Goal: Check status

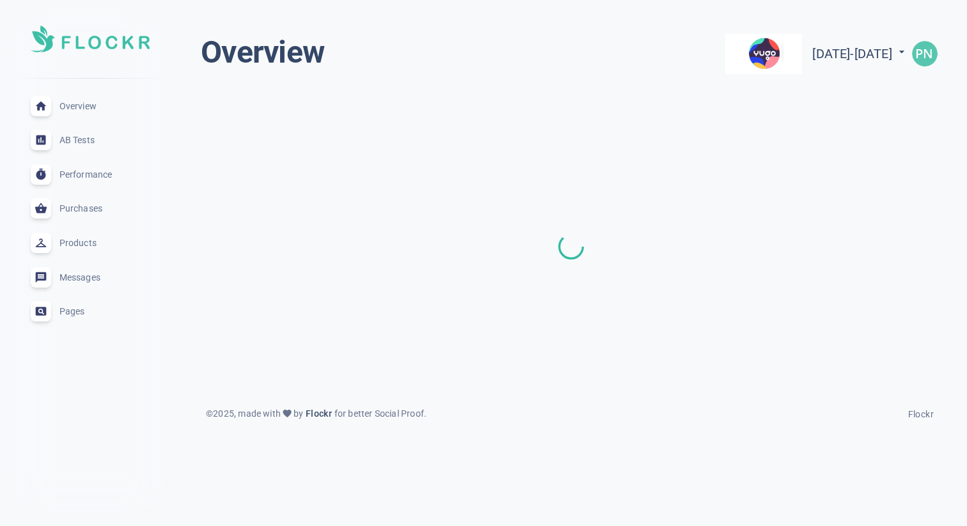
click at [831, 47] on span "[DATE] - [DATE]" at bounding box center [860, 53] width 96 height 15
select select "8"
select select "2025"
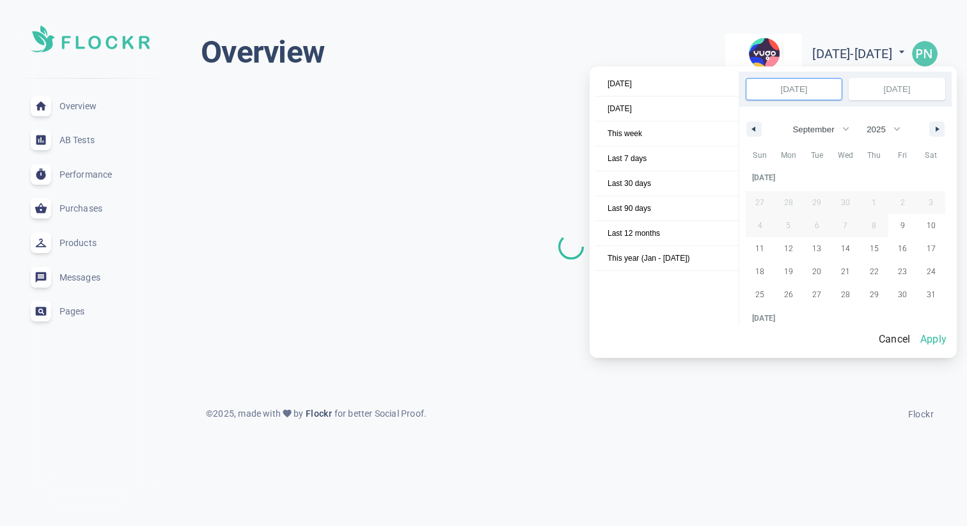
scroll to position [175229, 0]
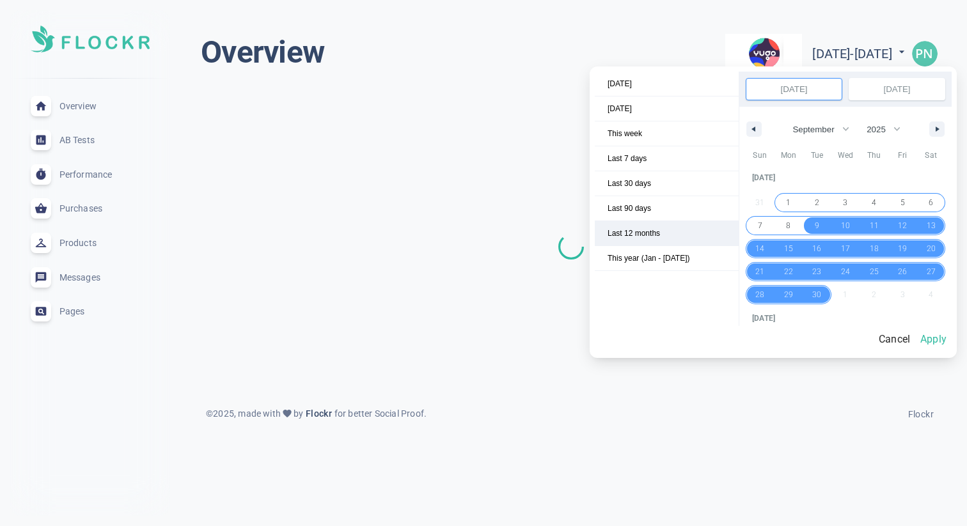
click at [662, 230] on span "Last 12 months" at bounding box center [667, 233] width 144 height 24
select select "9"
select select "2024"
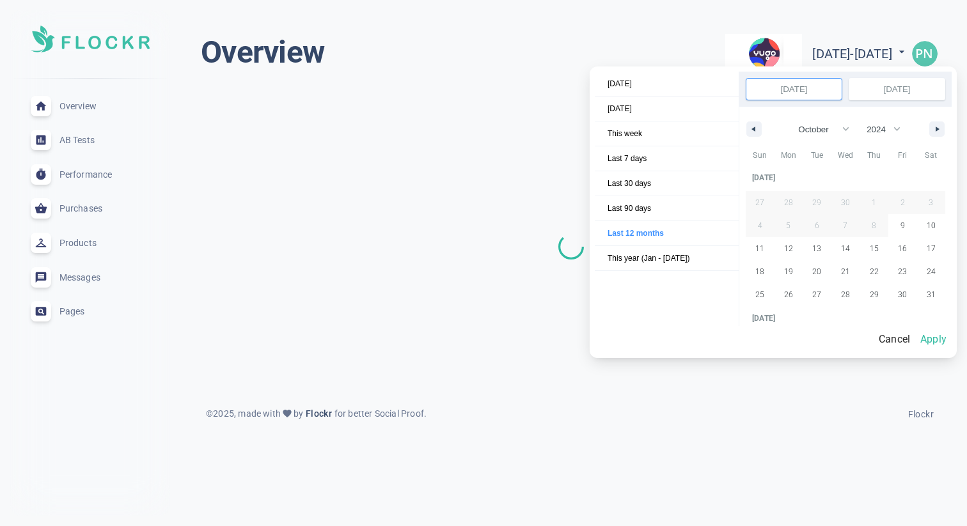
scroll to position [173630, 0]
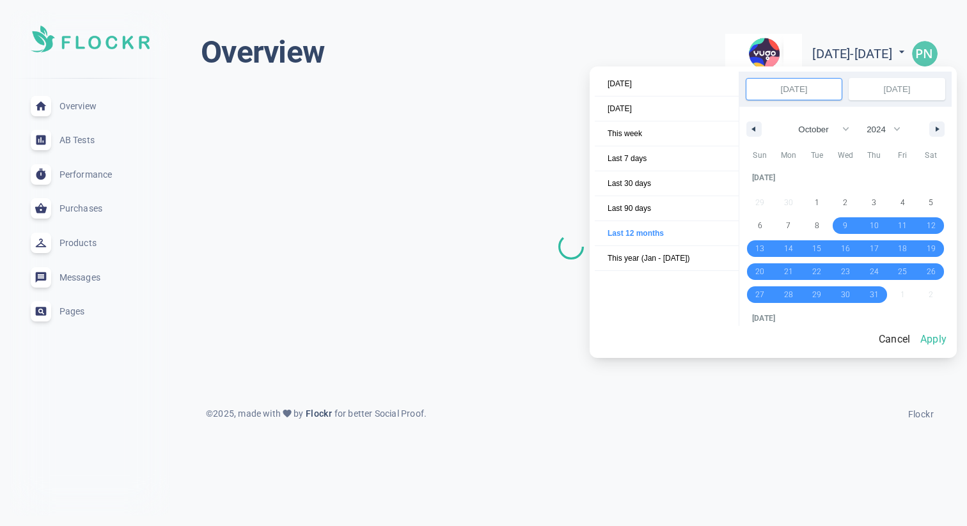
select select "9"
select select "2024"
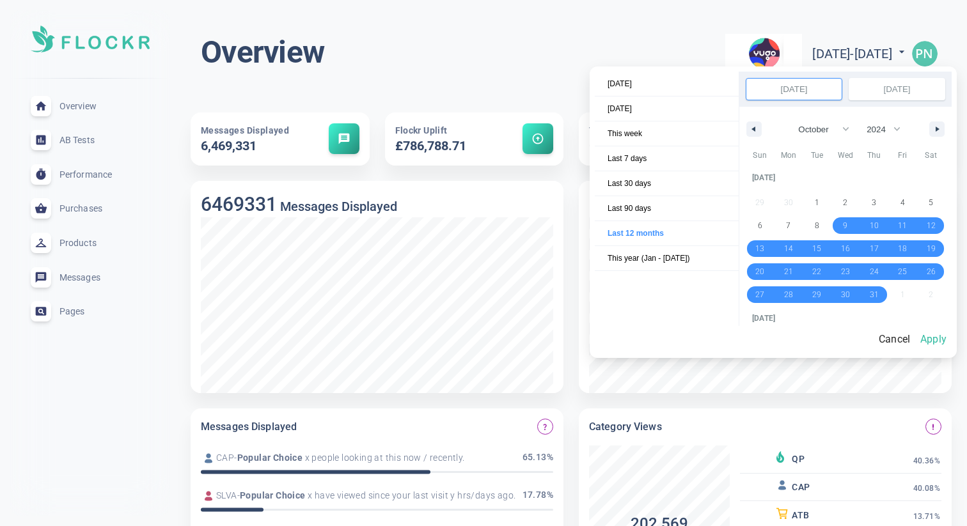
click at [501, 63] on div at bounding box center [483, 263] width 967 height 526
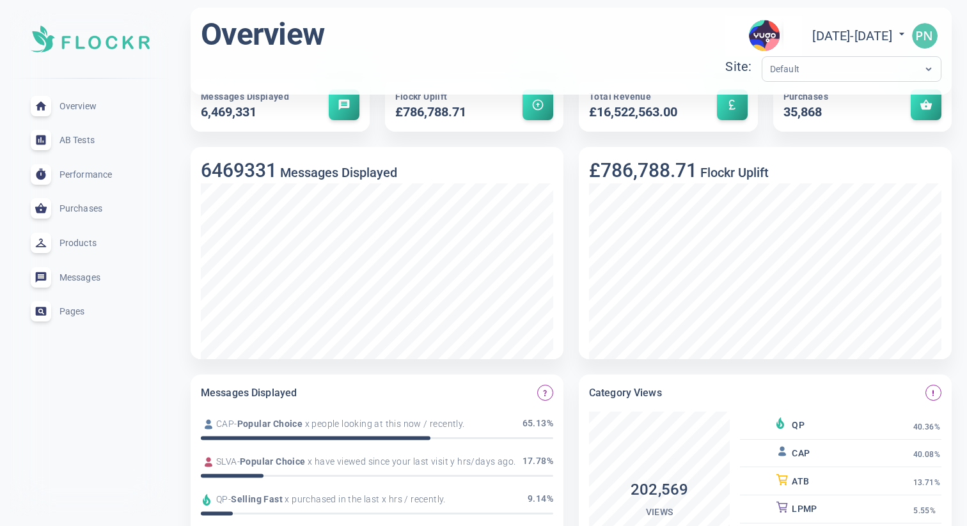
scroll to position [0, 0]
